Goal: Task Accomplishment & Management: Use online tool/utility

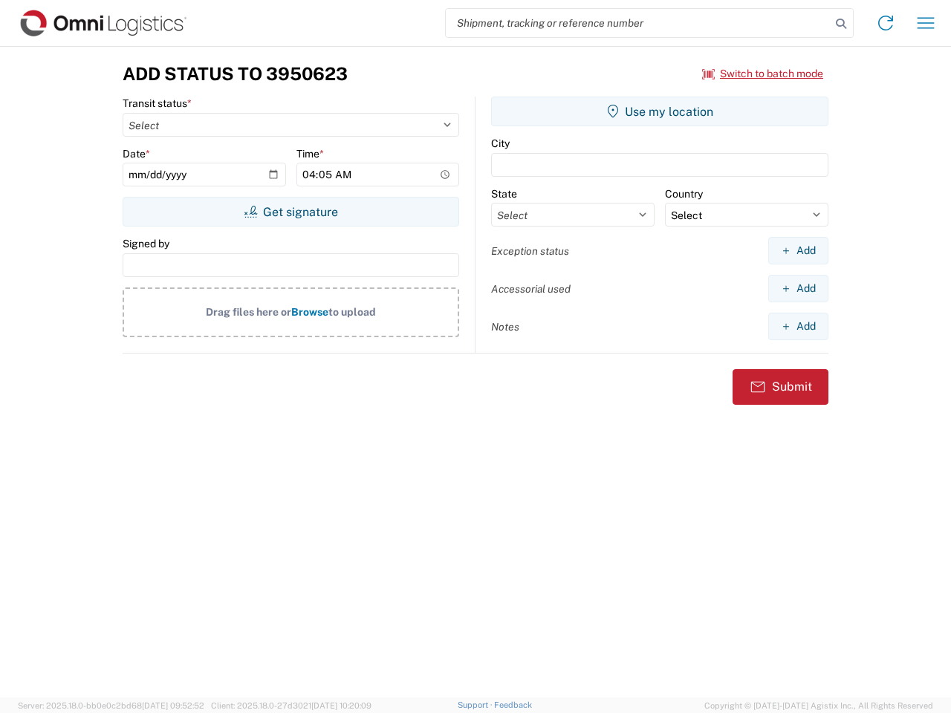
click at [638, 23] on input "search" at bounding box center [638, 23] width 385 height 28
click at [841, 24] on icon at bounding box center [840, 23] width 21 height 21
click at [885, 23] on icon at bounding box center [885, 23] width 24 height 24
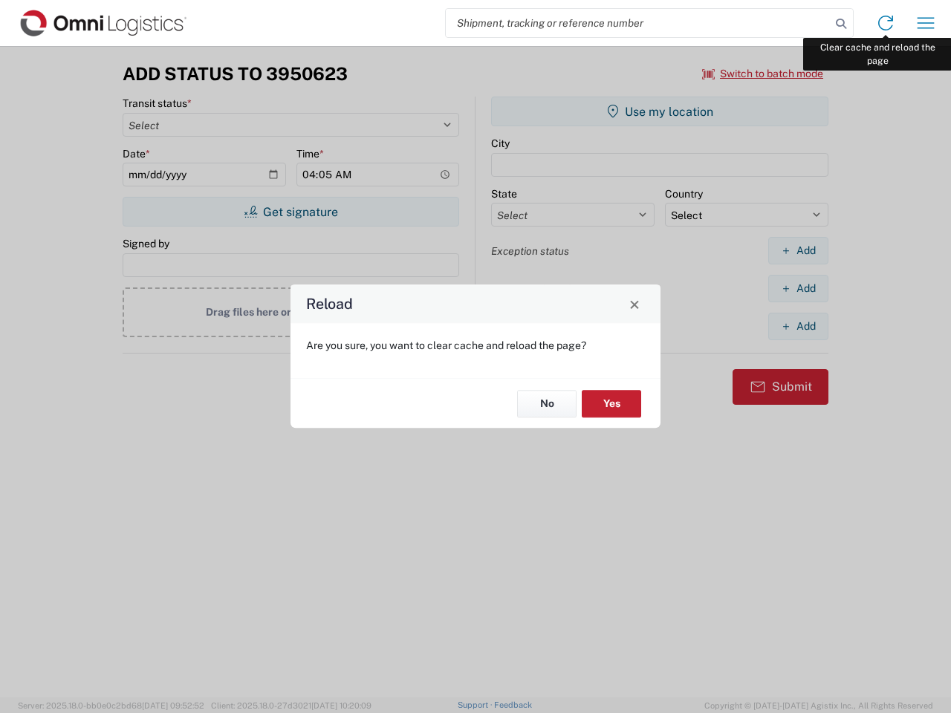
click at [925, 23] on div "Reload Are you sure, you want to clear cache and reload the page? No Yes" at bounding box center [475, 356] width 951 height 713
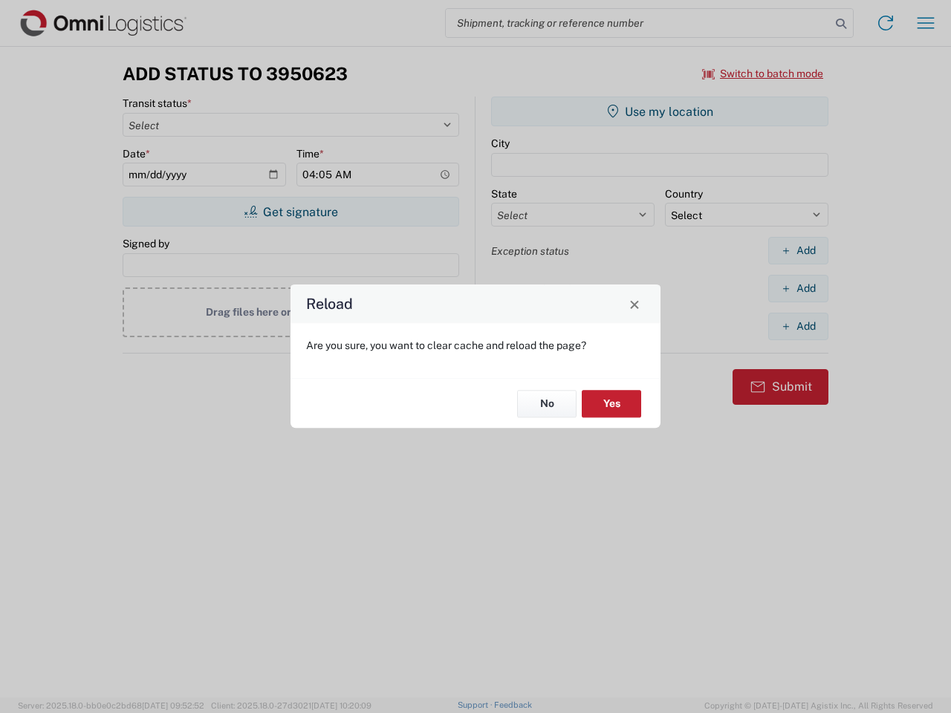
click at [763, 74] on div "Reload Are you sure, you want to clear cache and reload the page? No Yes" at bounding box center [475, 356] width 951 height 713
click at [290, 212] on div "Reload Are you sure, you want to clear cache and reload the page? No Yes" at bounding box center [475, 356] width 951 height 713
click at [660, 111] on div "Reload Are you sure, you want to clear cache and reload the page? No Yes" at bounding box center [475, 356] width 951 height 713
click at [798, 250] on div "Reload Are you sure, you want to clear cache and reload the page? No Yes" at bounding box center [475, 356] width 951 height 713
click at [798, 288] on div "Reload Are you sure, you want to clear cache and reload the page? No Yes" at bounding box center [475, 356] width 951 height 713
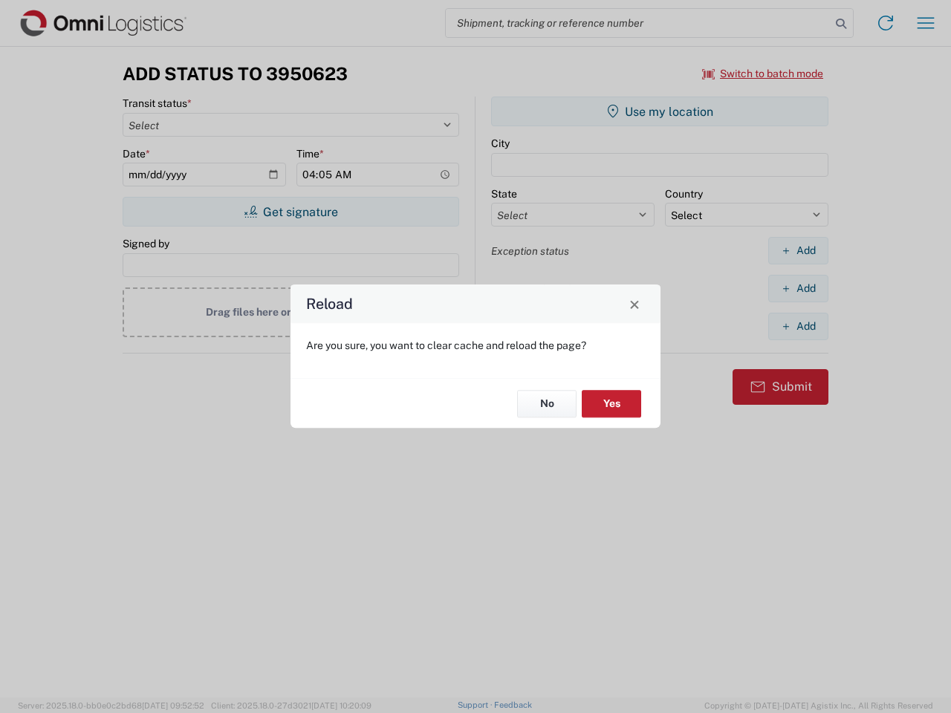
click at [798, 326] on div "Reload Are you sure, you want to clear cache and reload the page? No Yes" at bounding box center [475, 356] width 951 height 713
